Goal: Task Accomplishment & Management: Manage account settings

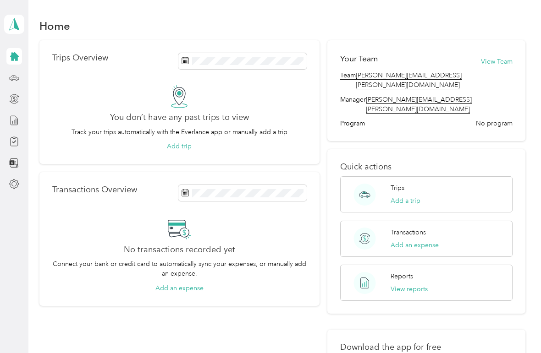
click at [248, 244] on div "No transactions recorded yet Connect your bank or credit card to automatically …" at bounding box center [179, 255] width 254 height 76
